Goal: Task Accomplishment & Management: Use online tool/utility

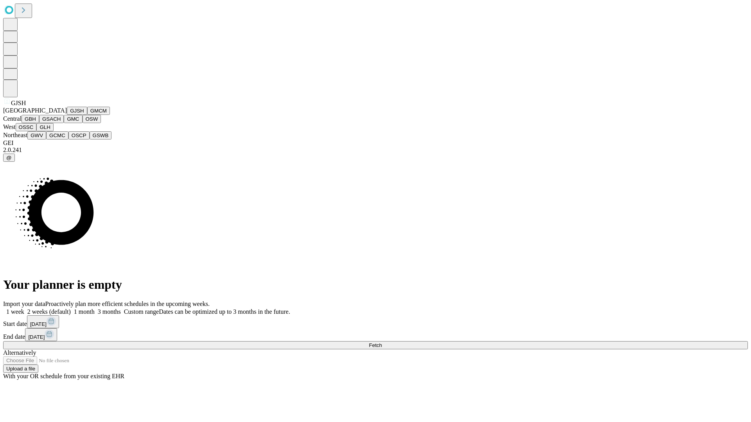
click at [67, 115] on button "GJSH" at bounding box center [77, 111] width 20 height 8
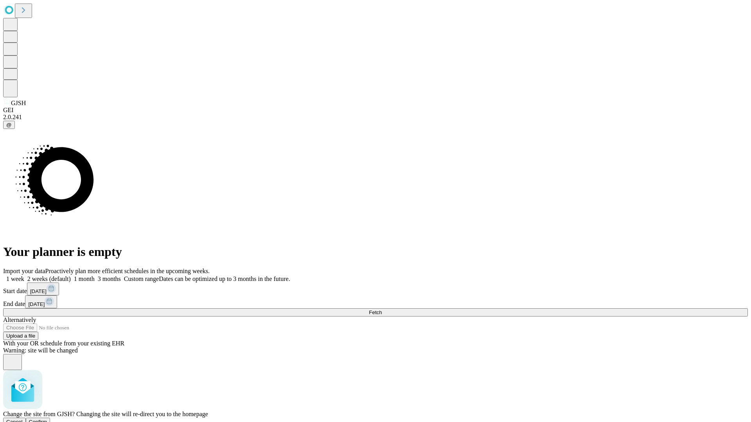
click at [47, 419] on span "Confirm" at bounding box center [38, 422] width 18 height 6
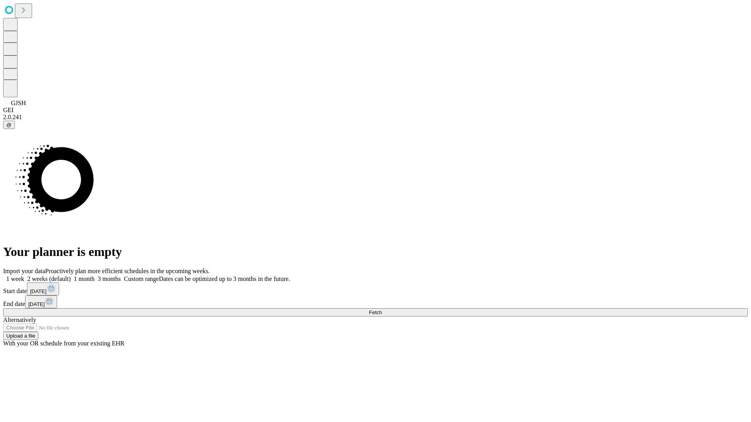
click at [71, 276] on label "2 weeks (default)" at bounding box center [47, 279] width 47 height 7
click at [382, 310] on span "Fetch" at bounding box center [375, 313] width 13 height 6
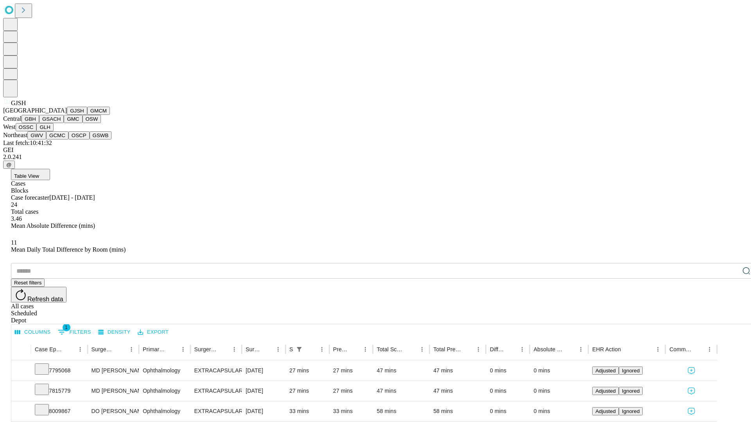
click at [87, 115] on button "GMCM" at bounding box center [98, 111] width 23 height 8
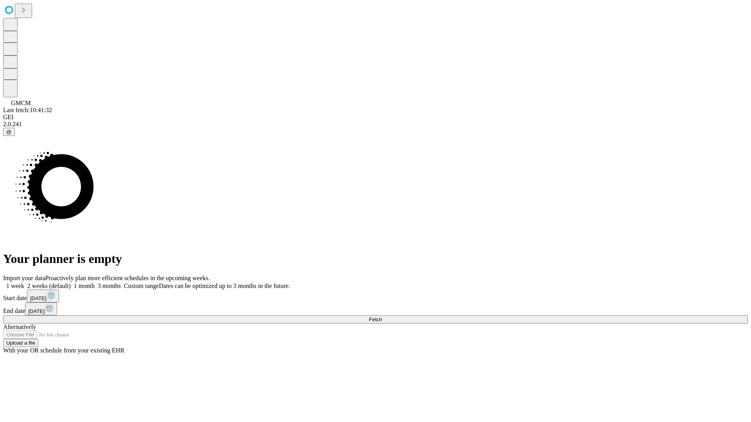
click at [71, 283] on label "2 weeks (default)" at bounding box center [47, 286] width 47 height 7
click at [382, 317] on span "Fetch" at bounding box center [375, 320] width 13 height 6
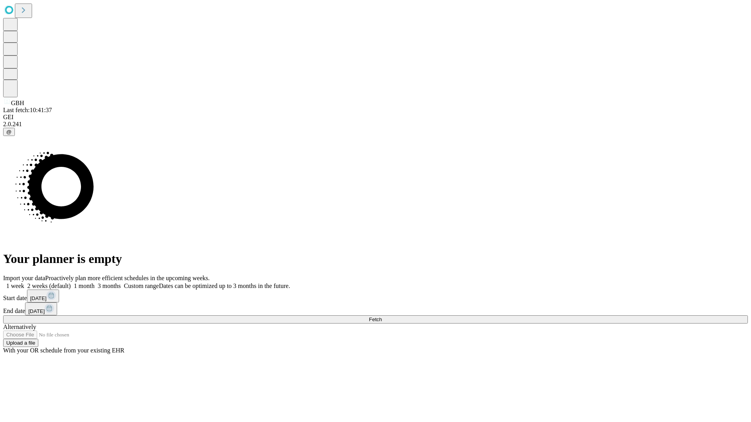
click at [71, 283] on label "2 weeks (default)" at bounding box center [47, 286] width 47 height 7
click at [382, 317] on span "Fetch" at bounding box center [375, 320] width 13 height 6
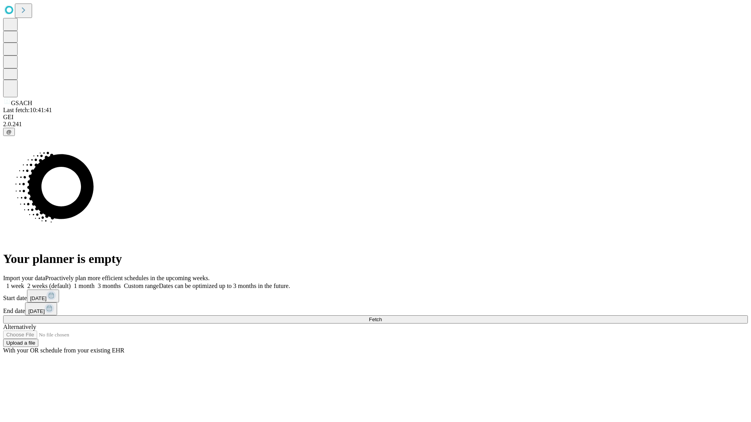
click at [71, 283] on label "2 weeks (default)" at bounding box center [47, 286] width 47 height 7
click at [382, 317] on span "Fetch" at bounding box center [375, 320] width 13 height 6
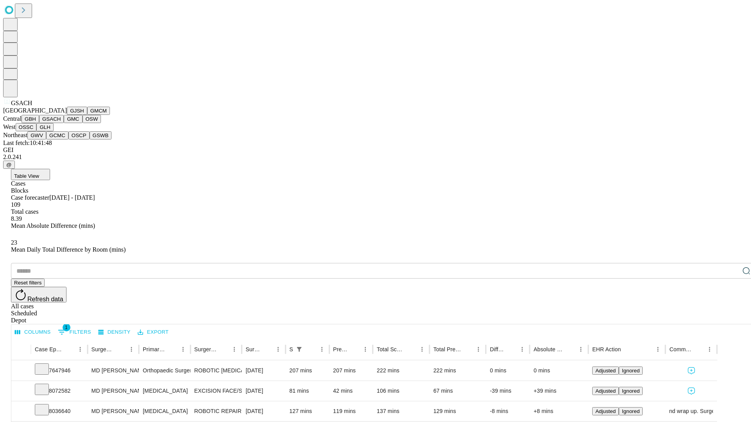
click at [64, 123] on button "GMC" at bounding box center [73, 119] width 18 height 8
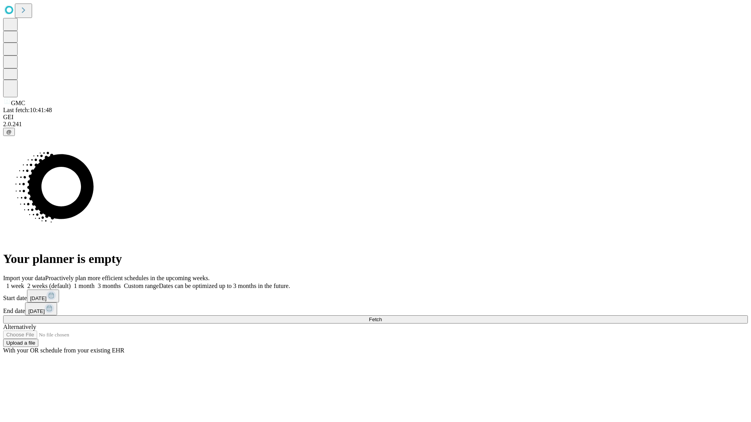
click at [71, 283] on label "2 weeks (default)" at bounding box center [47, 286] width 47 height 7
click at [382, 317] on span "Fetch" at bounding box center [375, 320] width 13 height 6
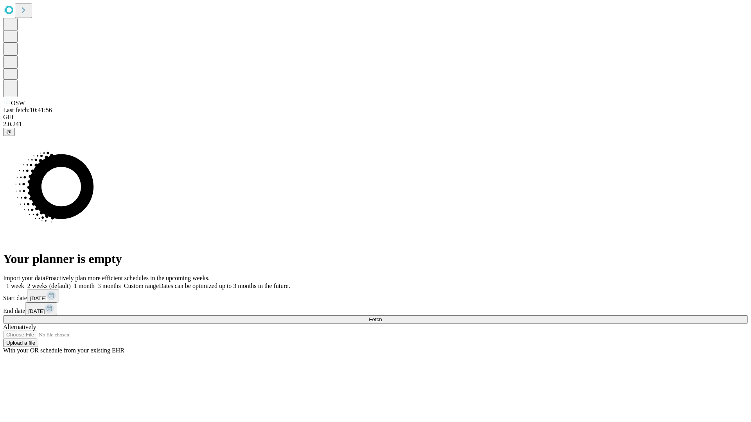
click at [71, 283] on label "2 weeks (default)" at bounding box center [47, 286] width 47 height 7
click at [382, 317] on span "Fetch" at bounding box center [375, 320] width 13 height 6
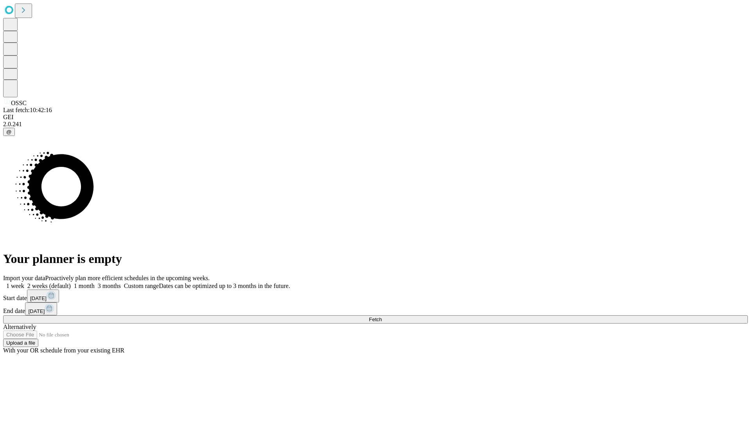
click at [382, 317] on span "Fetch" at bounding box center [375, 320] width 13 height 6
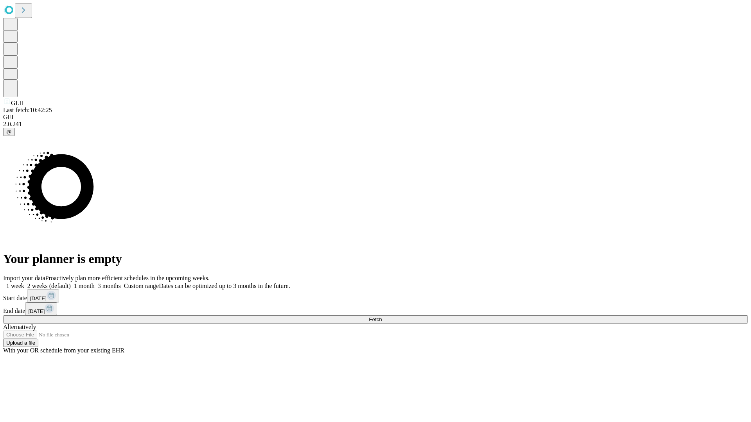
click at [71, 283] on label "2 weeks (default)" at bounding box center [47, 286] width 47 height 7
click at [382, 317] on span "Fetch" at bounding box center [375, 320] width 13 height 6
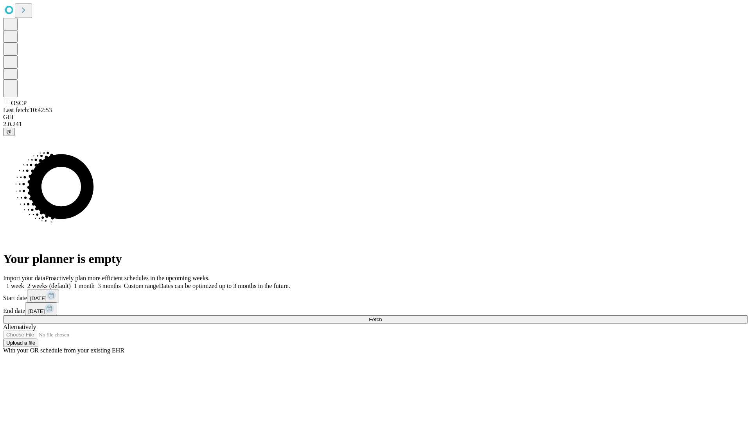
click at [382, 317] on span "Fetch" at bounding box center [375, 320] width 13 height 6
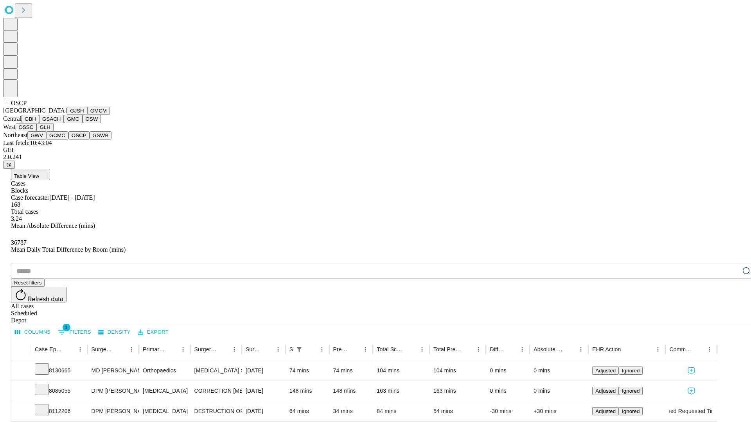
click at [90, 140] on button "GSWB" at bounding box center [101, 135] width 22 height 8
